Goal: Register for event/course

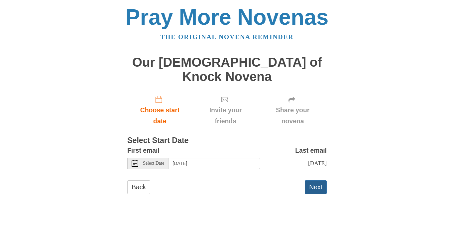
click at [318, 180] on button "Next" at bounding box center [316, 187] width 22 height 14
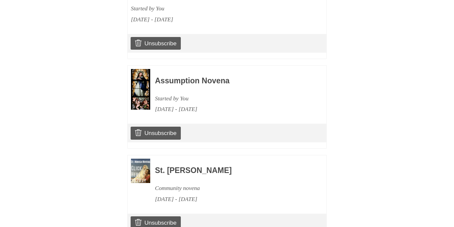
scroll to position [483, 0]
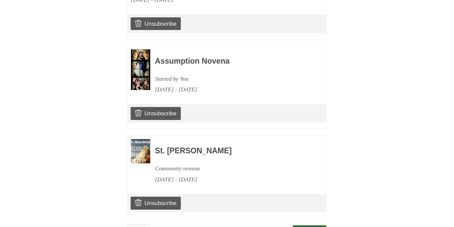
click at [315, 225] on link "Continue" at bounding box center [310, 232] width 35 height 14
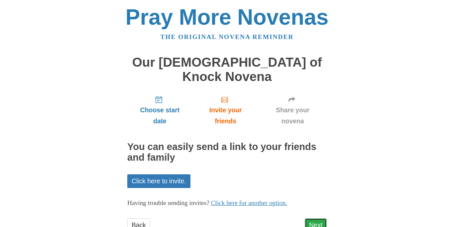
click at [320, 218] on link "Next" at bounding box center [316, 225] width 22 height 14
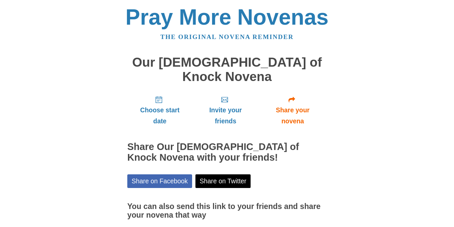
scroll to position [41, 0]
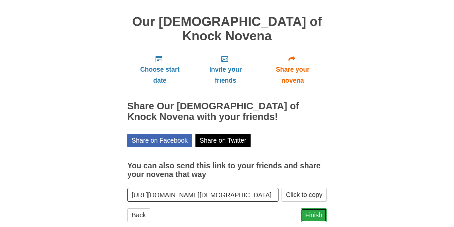
click at [314, 208] on link "Finish" at bounding box center [314, 215] width 26 height 14
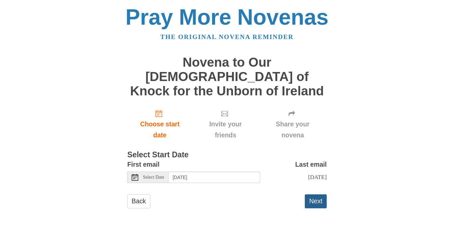
click at [318, 194] on button "Next" at bounding box center [316, 201] width 22 height 14
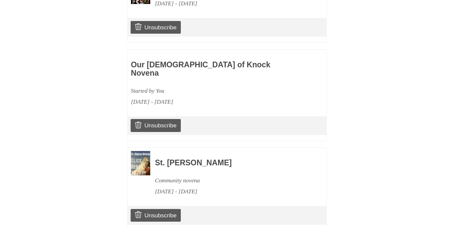
scroll to position [595, 0]
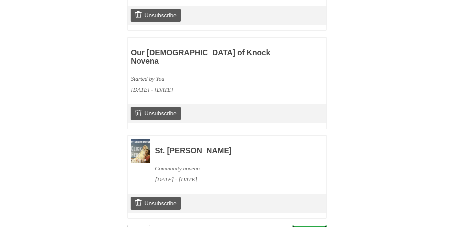
click at [314, 225] on link "Continue" at bounding box center [310, 232] width 35 height 14
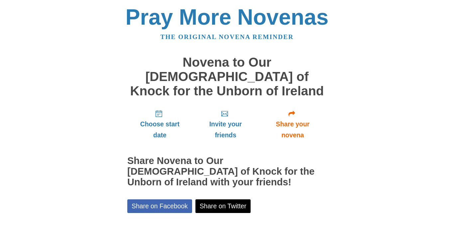
scroll to position [55, 0]
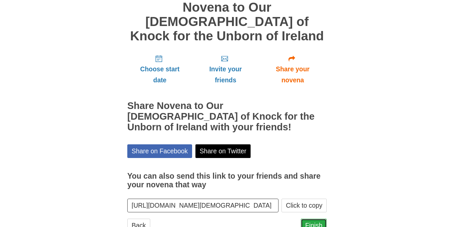
click at [311, 218] on link "Finish" at bounding box center [314, 225] width 26 height 14
